Goal: Find specific page/section: Find specific page/section

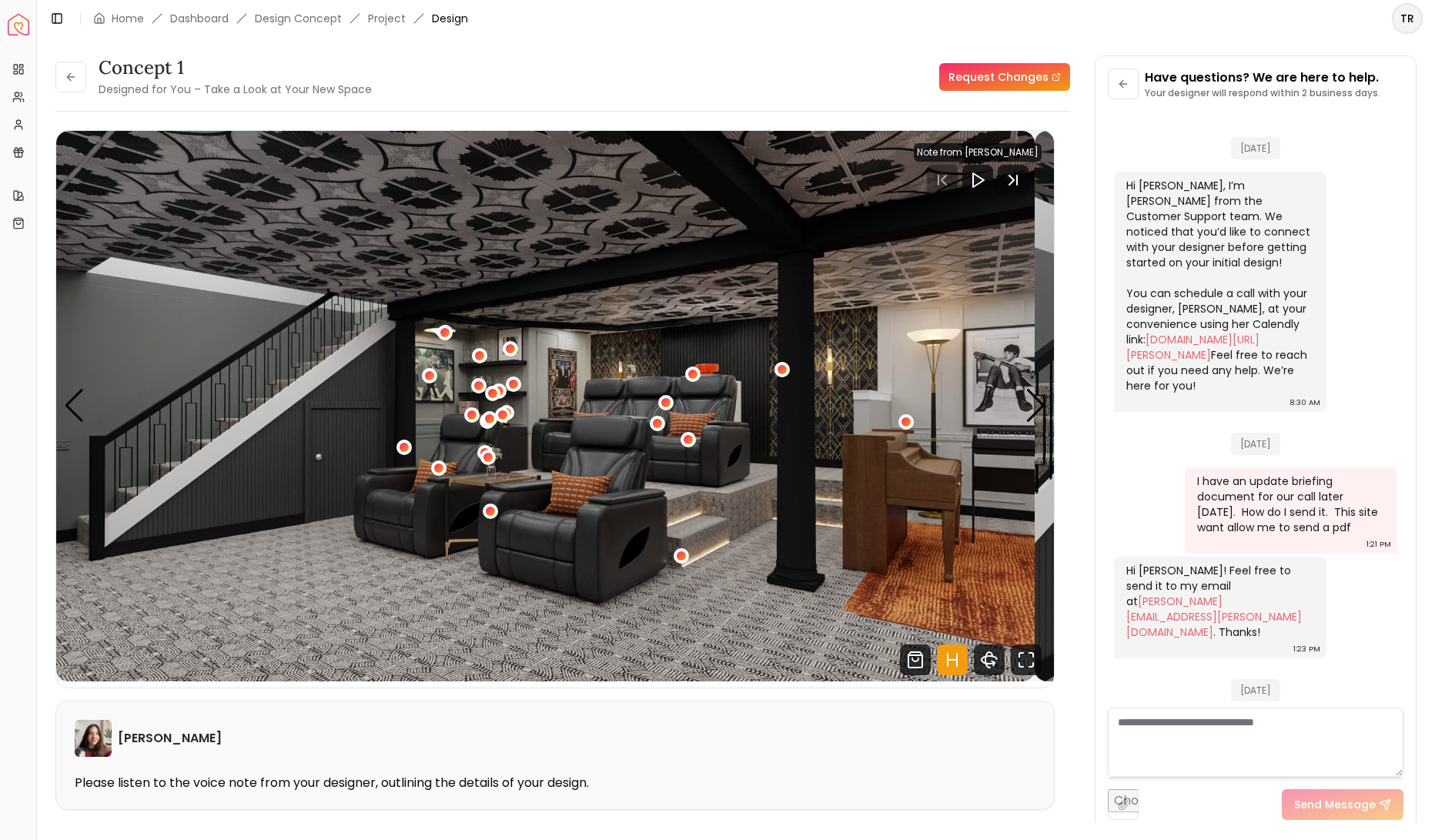
scroll to position [4915, 0]
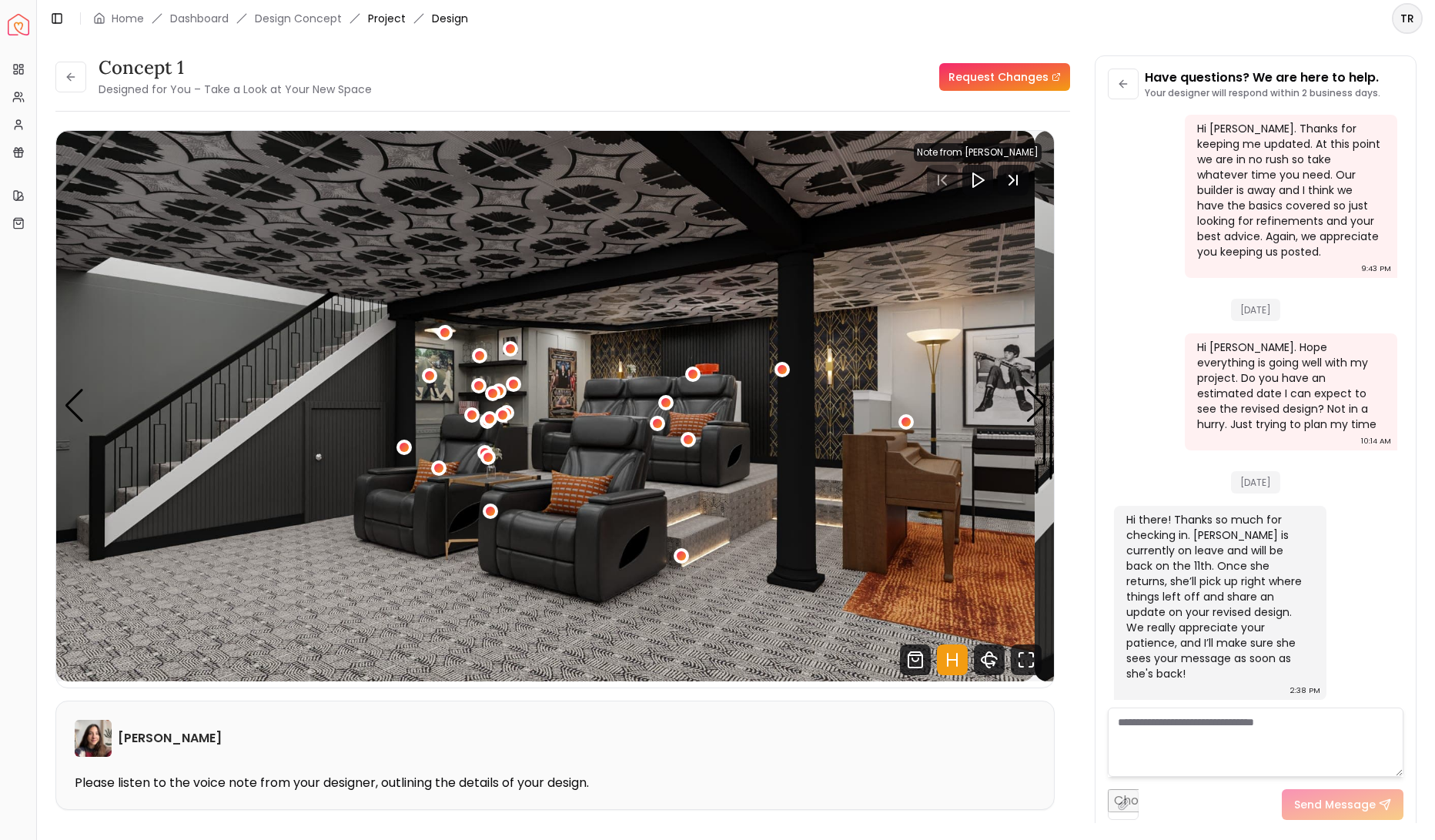
click at [406, 19] on link "Project" at bounding box center [386, 18] width 38 height 15
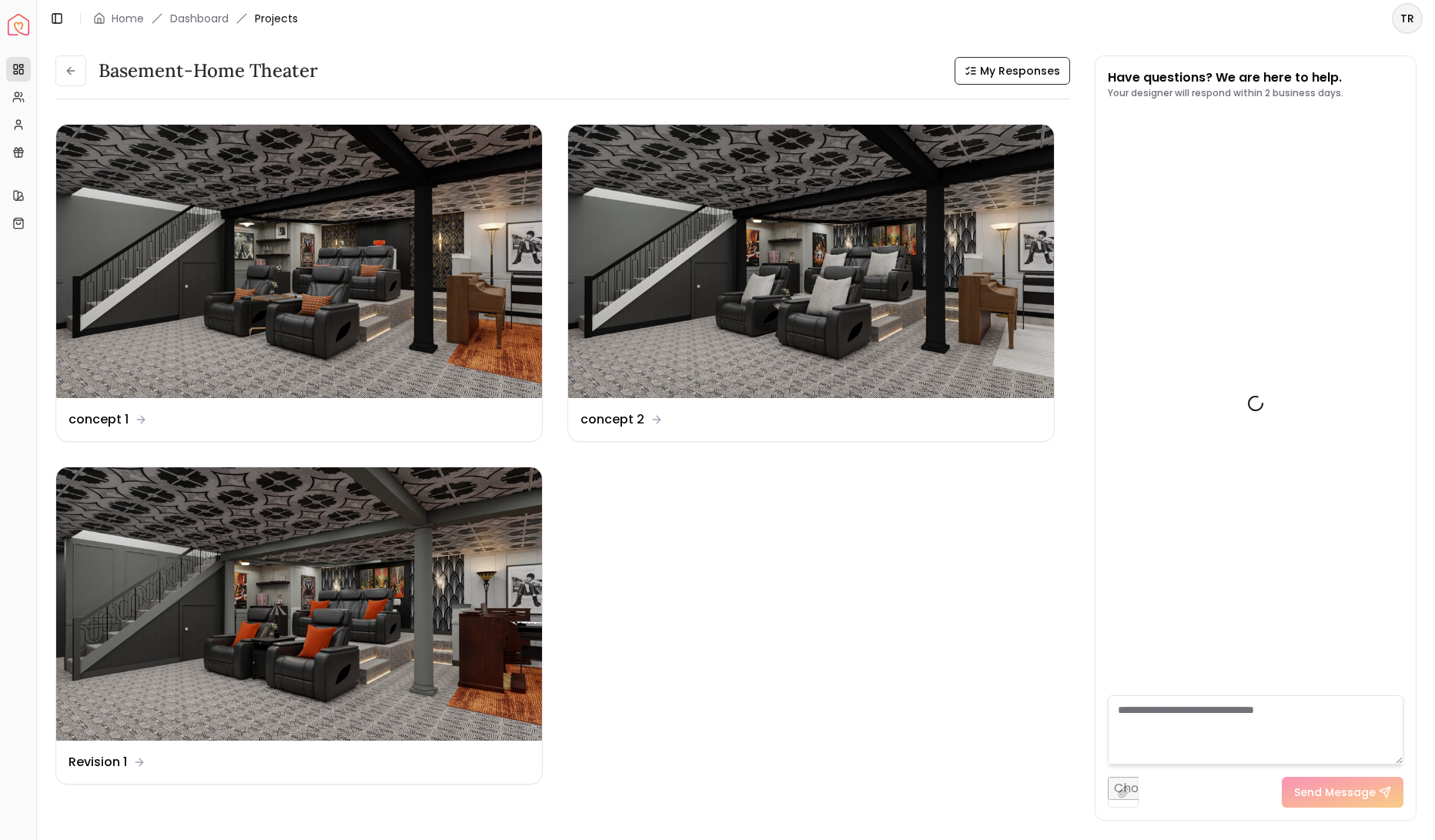
scroll to position [4930, 0]
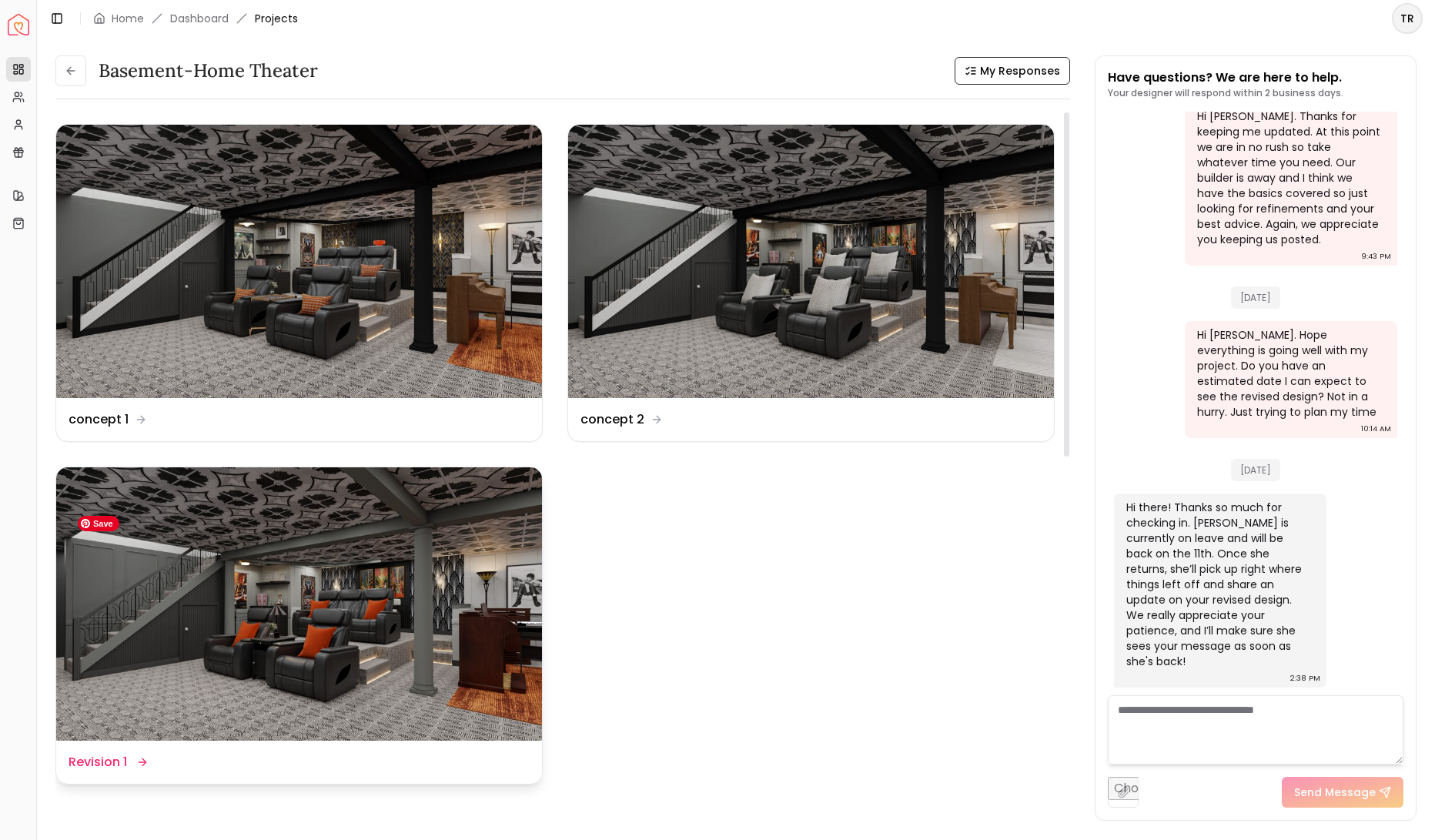
click at [401, 631] on img at bounding box center [299, 604] width 486 height 273
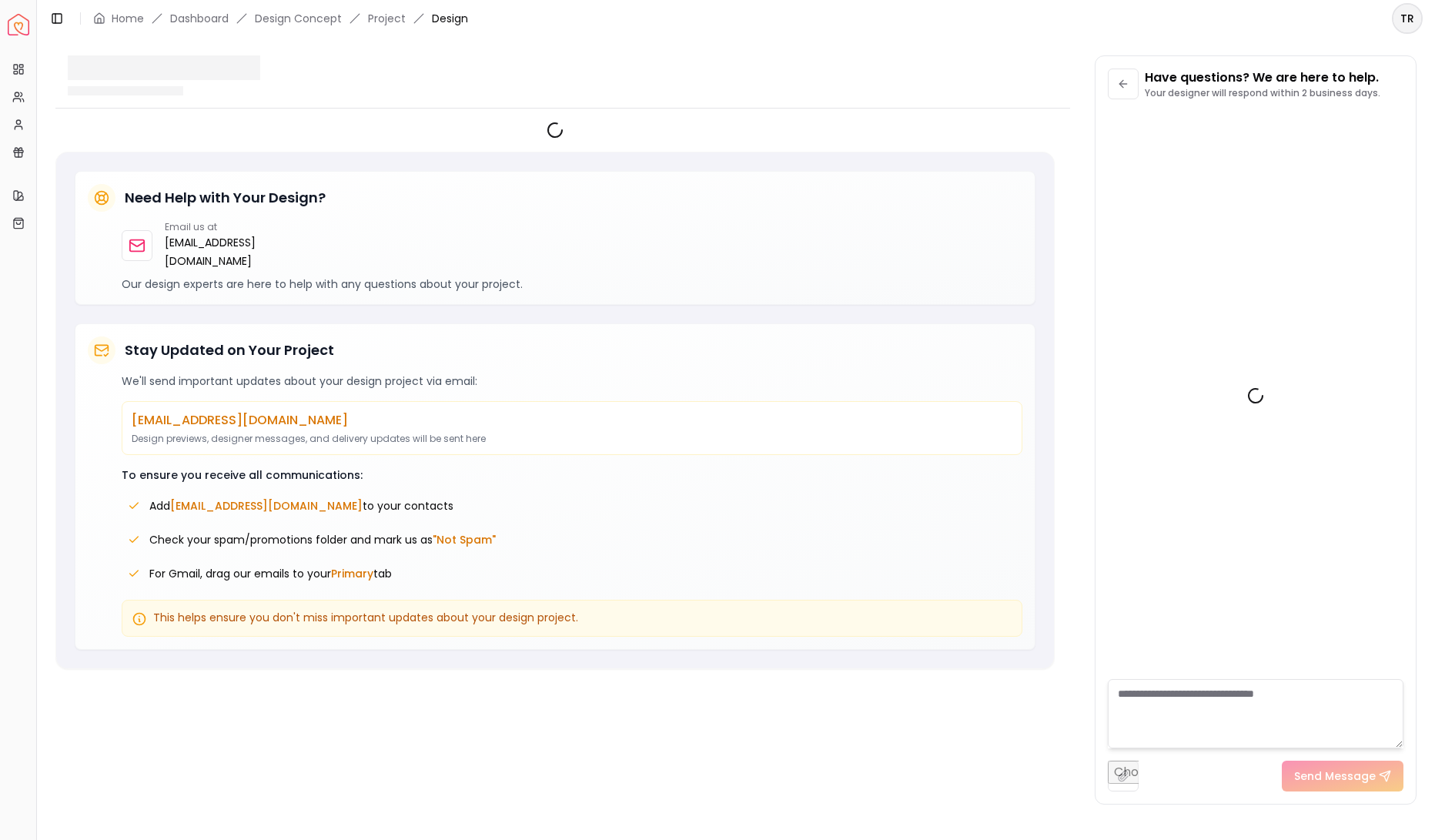
scroll to position [4915, 0]
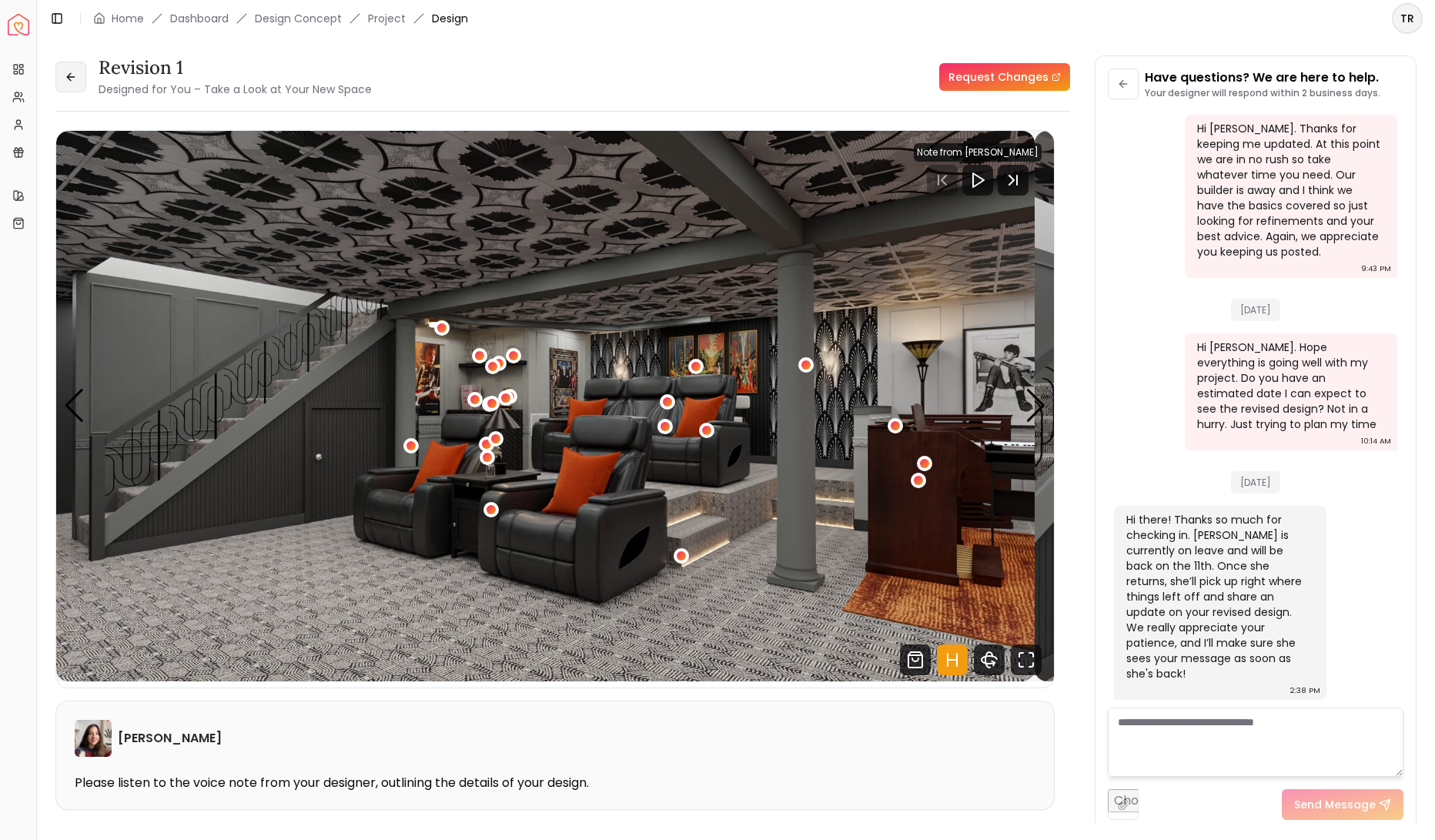
click at [86, 88] on button at bounding box center [71, 77] width 31 height 31
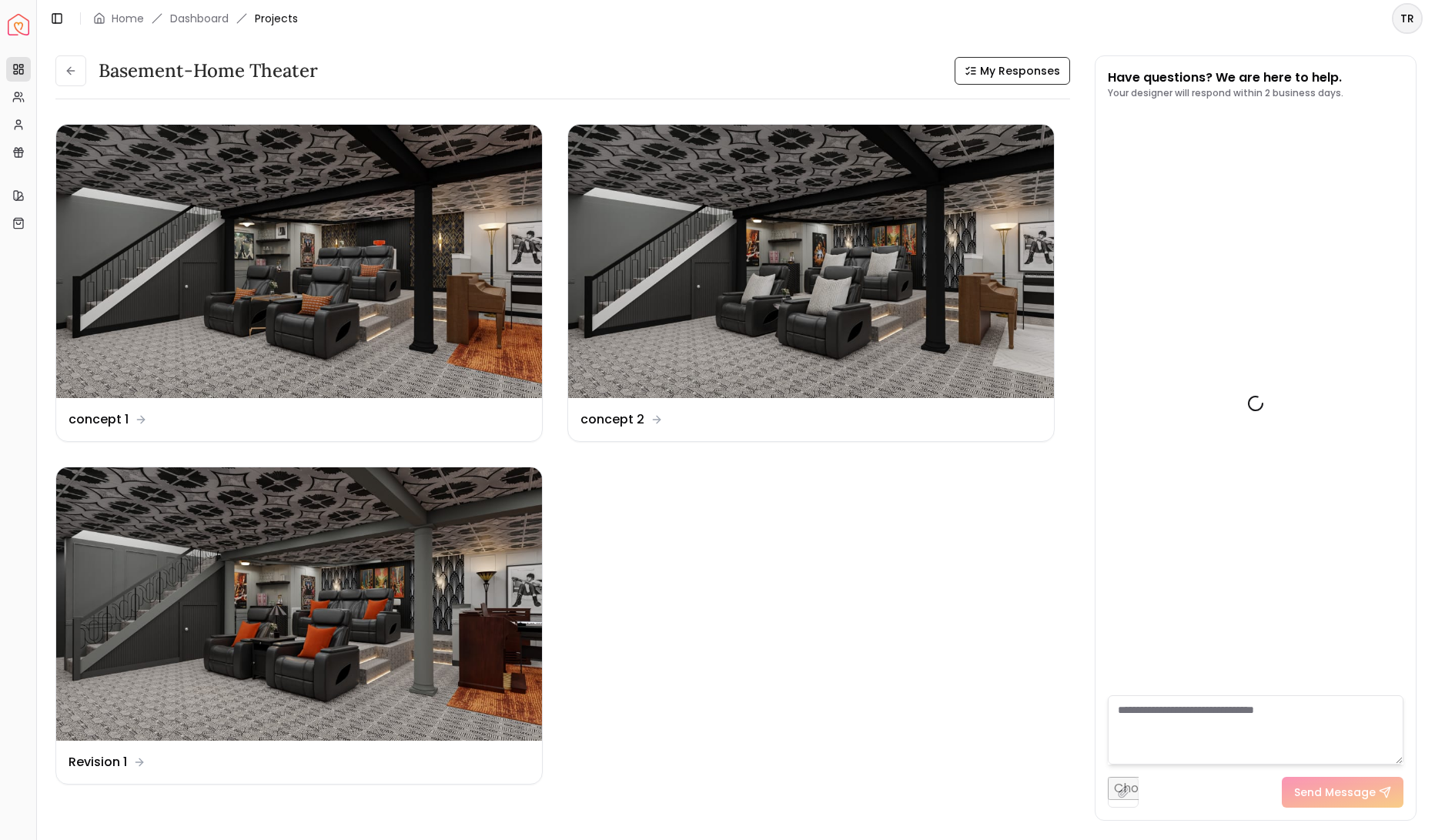
scroll to position [4930, 0]
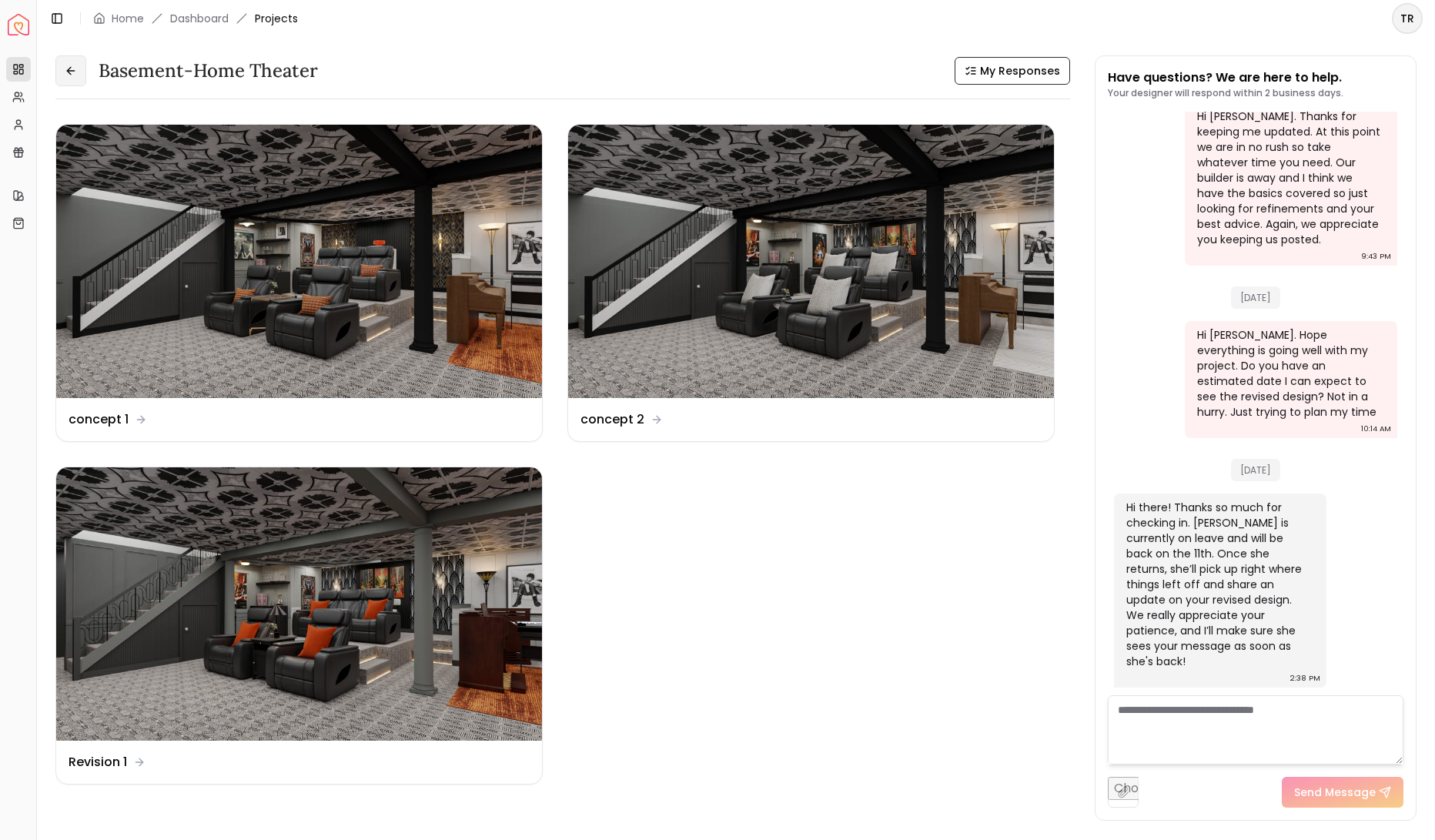
click at [77, 77] on icon at bounding box center [70, 70] width 12 height 12
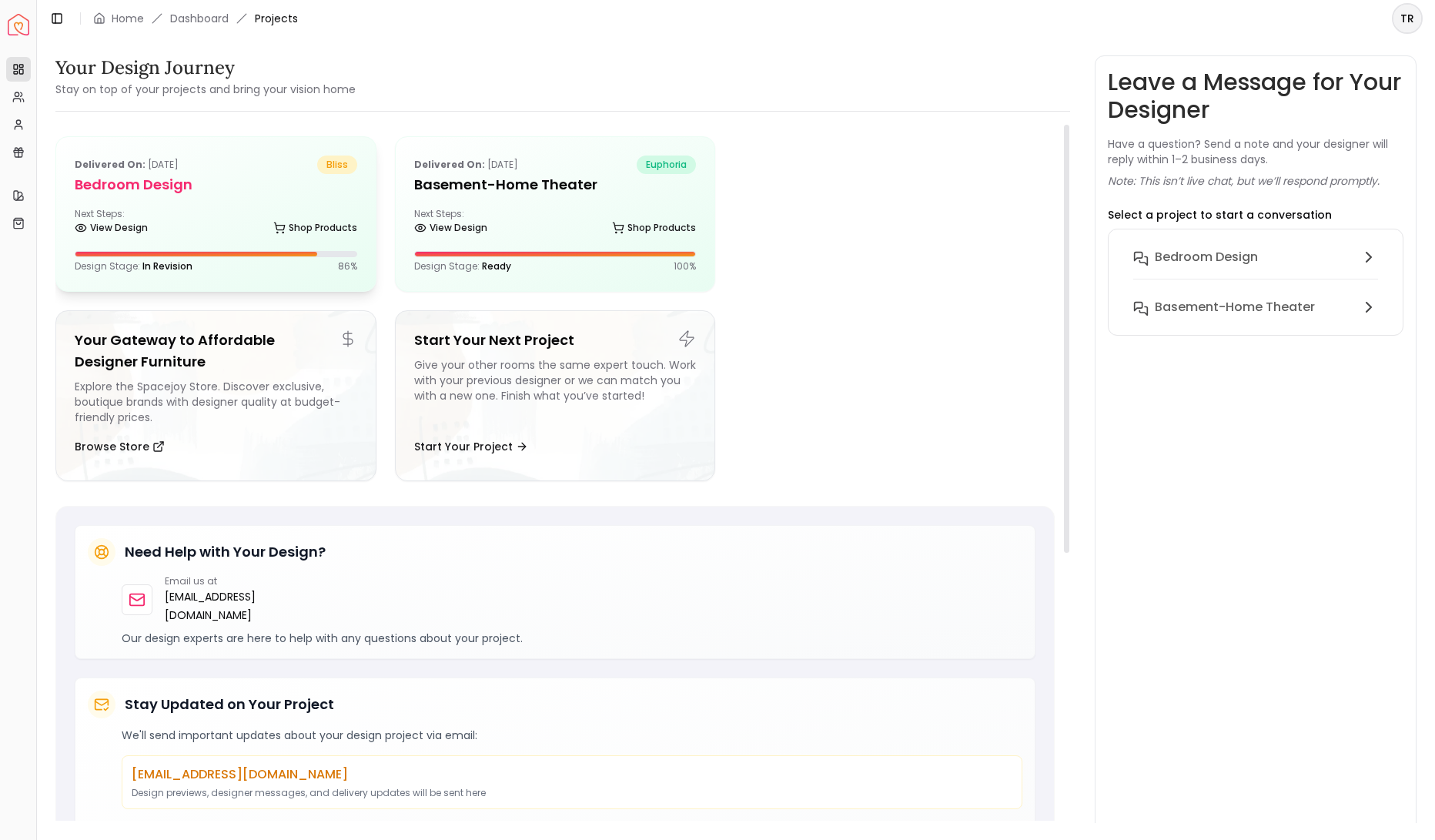
click at [231, 239] on div "Next Steps: View Design Shop Products" at bounding box center [216, 223] width 282 height 31
